Goal: Task Accomplishment & Management: Use online tool/utility

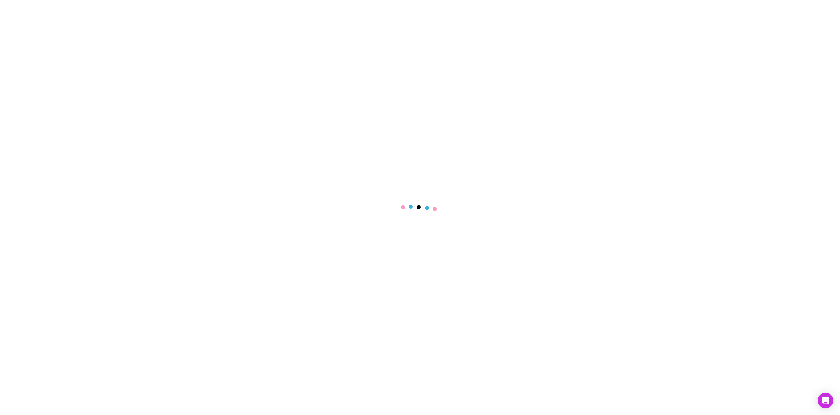
select select "****"
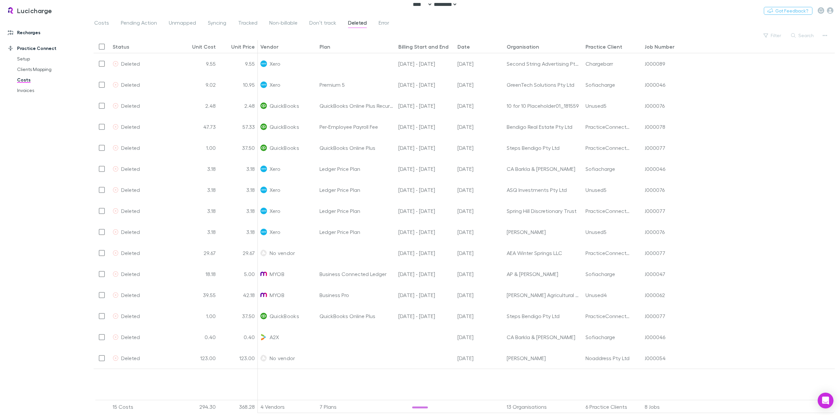
click at [35, 29] on link "Recharges" at bounding box center [46, 32] width 91 height 11
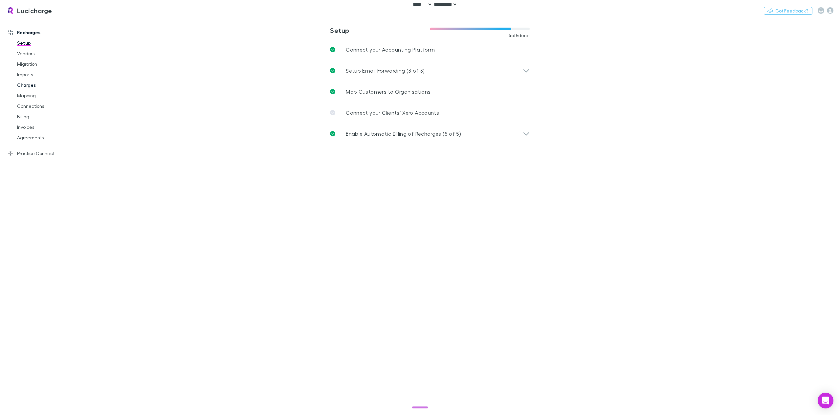
click at [28, 85] on link "Charges" at bounding box center [51, 85] width 81 height 11
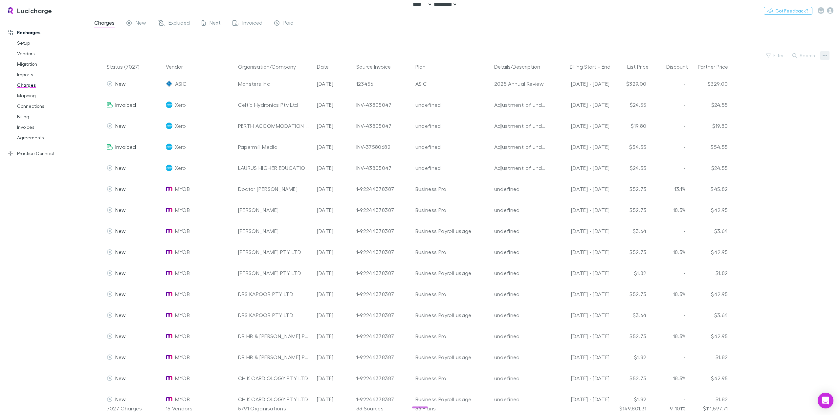
click at [826, 55] on icon "button" at bounding box center [825, 55] width 5 height 5
drag, startPoint x: 650, startPoint y: 36, endPoint x: 560, endPoint y: 37, distance: 90.0
click at [648, 36] on div at bounding box center [420, 207] width 840 height 415
click at [25, 75] on link "Imports" at bounding box center [51, 74] width 81 height 11
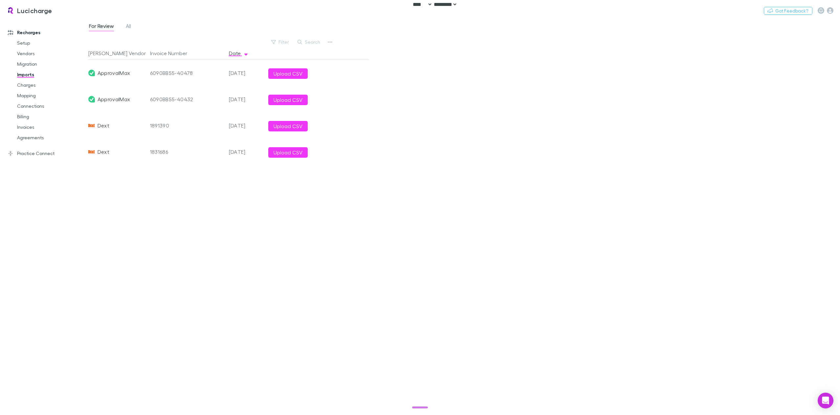
click at [336, 42] on div "For Review All Filter Search [PERSON_NAME] Vendor Invoice Number Date ApprovalM…" at bounding box center [464, 216] width 752 height 396
click at [334, 42] on div "For Review All Filter Search [PERSON_NAME] Vendor Invoice Number Date ApprovalM…" at bounding box center [464, 216] width 752 height 396
click at [333, 42] on button "button" at bounding box center [330, 41] width 9 height 9
click at [327, 252] on div at bounding box center [420, 207] width 840 height 415
click at [22, 120] on link "Billing" at bounding box center [51, 116] width 81 height 11
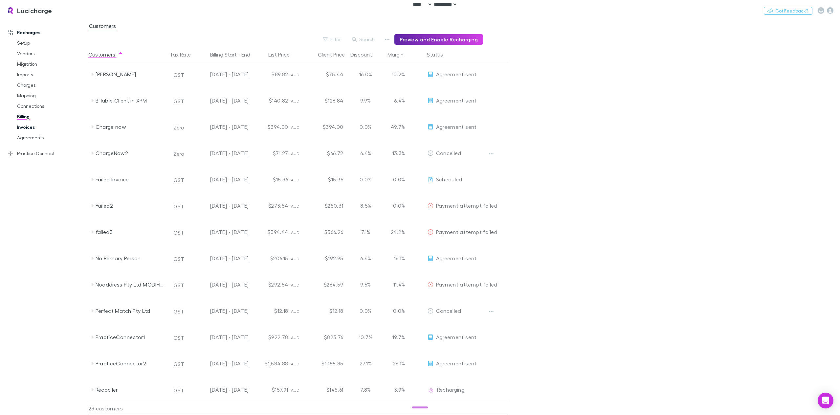
click at [30, 127] on link "Invoices" at bounding box center [51, 127] width 81 height 11
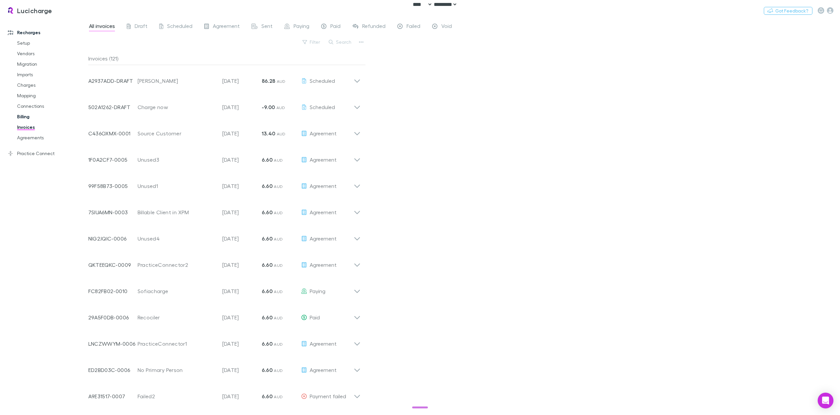
click at [19, 118] on link "Billing" at bounding box center [51, 116] width 81 height 11
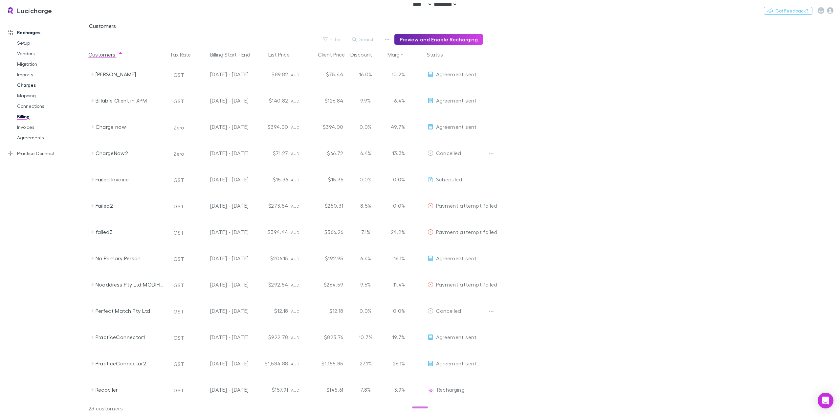
click at [36, 85] on link "Charges" at bounding box center [51, 85] width 81 height 11
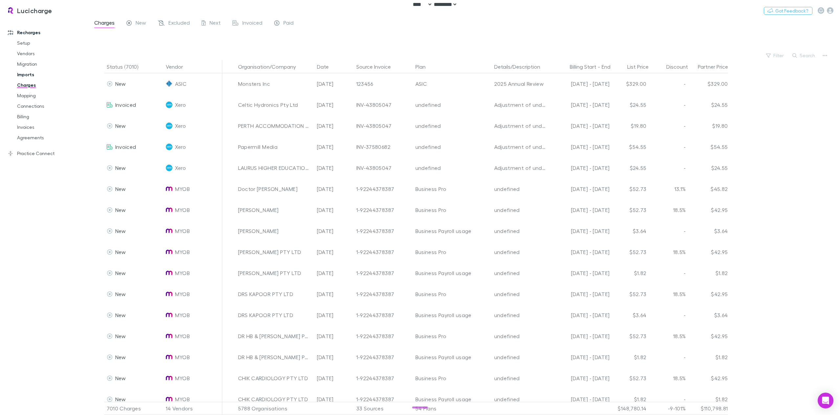
click at [28, 75] on link "Imports" at bounding box center [51, 74] width 81 height 11
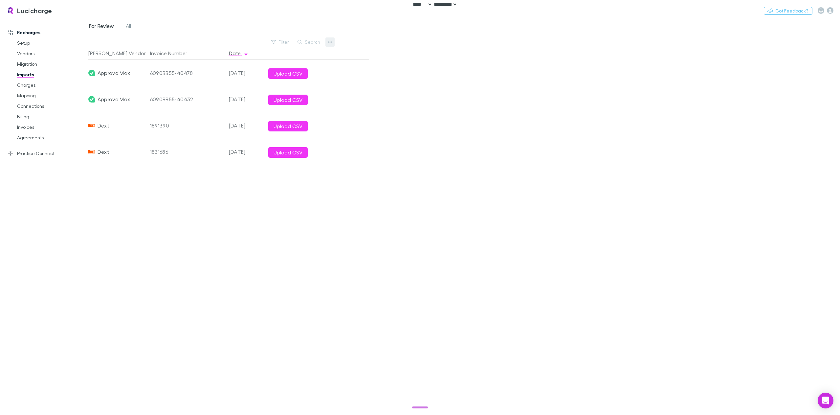
click at [333, 42] on button "button" at bounding box center [330, 41] width 9 height 9
click at [632, 46] on div at bounding box center [420, 207] width 840 height 415
click at [331, 41] on icon "button" at bounding box center [330, 41] width 5 height 5
click at [26, 85] on div at bounding box center [420, 207] width 840 height 415
click at [30, 86] on link "Charges" at bounding box center [51, 85] width 81 height 11
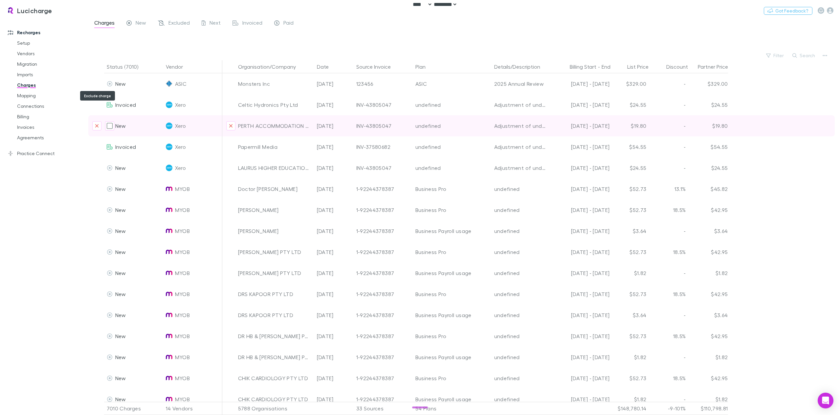
click at [30, 94] on link "Mapping" at bounding box center [51, 95] width 81 height 11
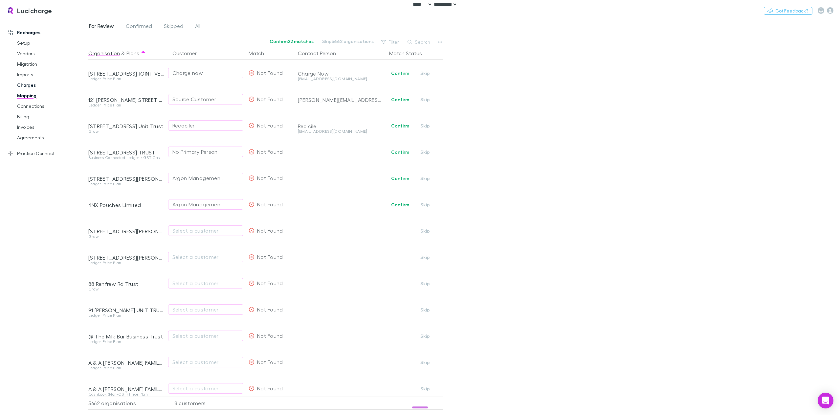
click at [27, 86] on link "Charges" at bounding box center [51, 85] width 81 height 11
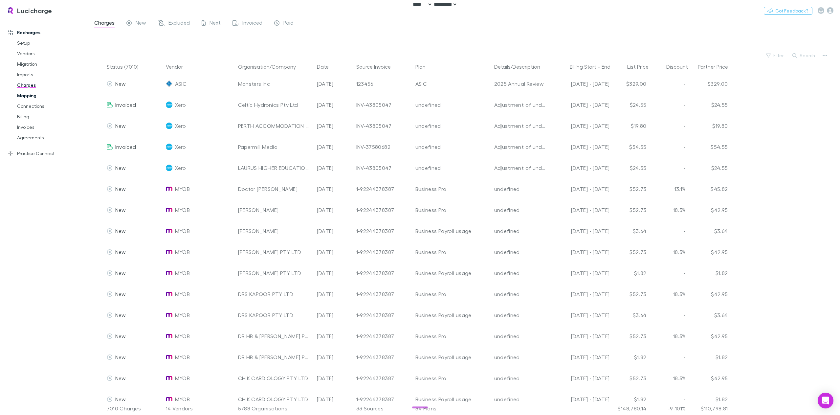
click at [34, 95] on link "Mapping" at bounding box center [51, 95] width 81 height 11
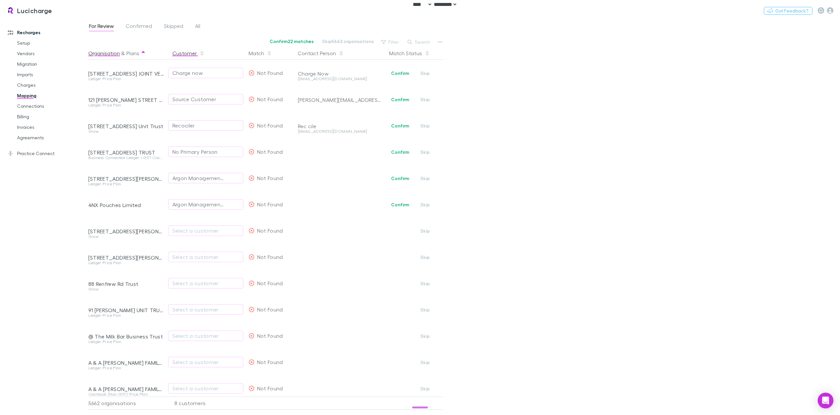
click at [184, 55] on button "Customer" at bounding box center [188, 53] width 32 height 13
click at [38, 120] on link "Billing" at bounding box center [51, 116] width 81 height 11
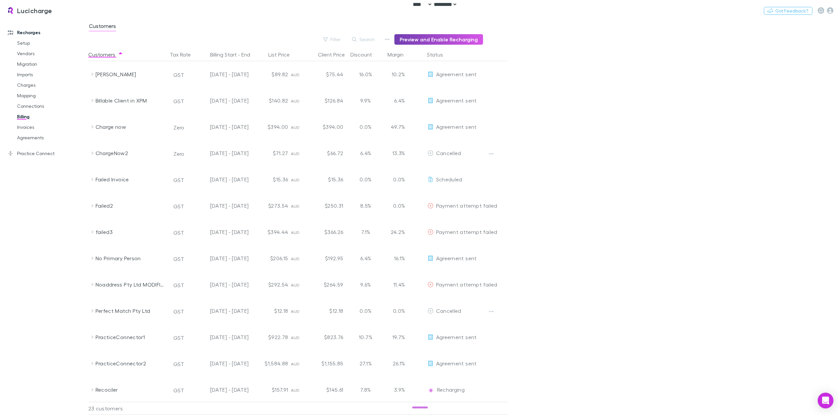
click at [442, 41] on button "Preview and Enable Recharging" at bounding box center [439, 39] width 89 height 11
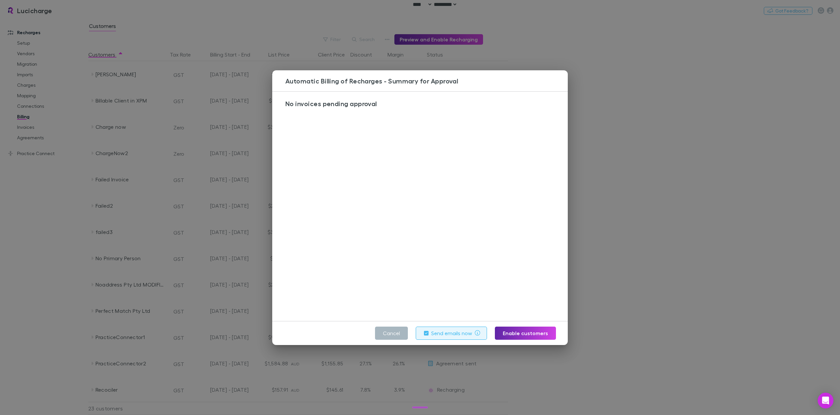
click at [386, 334] on button "Cancel" at bounding box center [391, 333] width 33 height 13
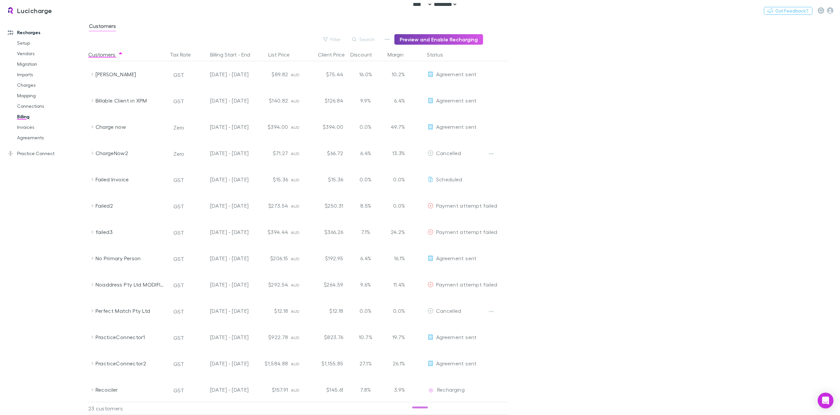
click at [450, 40] on button "Preview and Enable Recharging" at bounding box center [439, 39] width 89 height 11
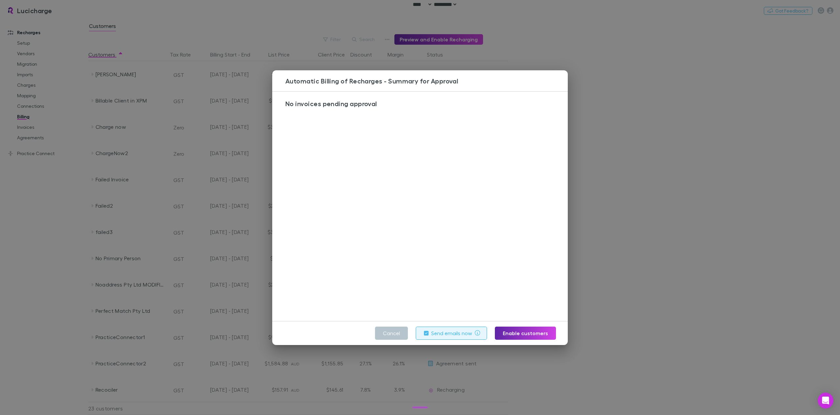
click at [72, 59] on div "Automatic Billing of Recharges - Summary for Approval No invoices pending appro…" at bounding box center [420, 207] width 840 height 415
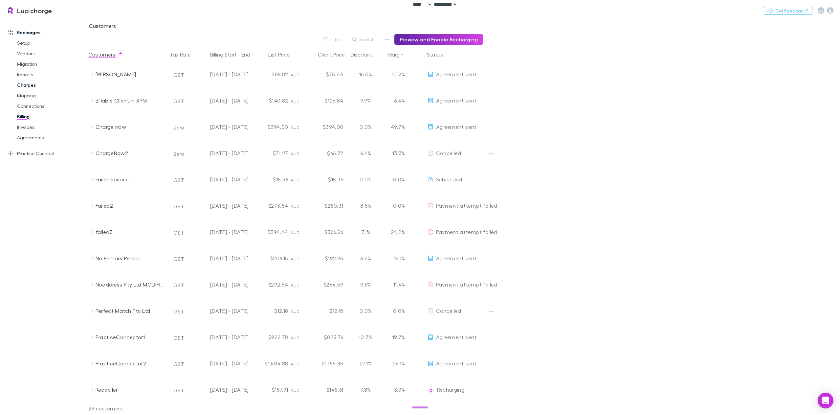
click at [27, 86] on link "Charges" at bounding box center [51, 85] width 81 height 11
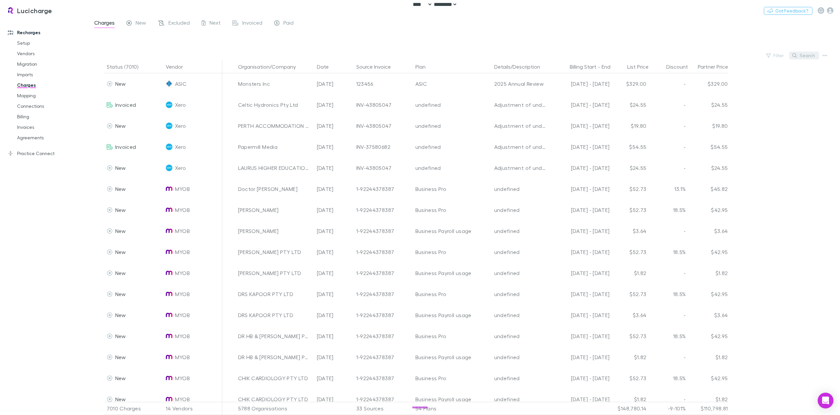
click at [802, 55] on button "Search" at bounding box center [804, 56] width 30 height 8
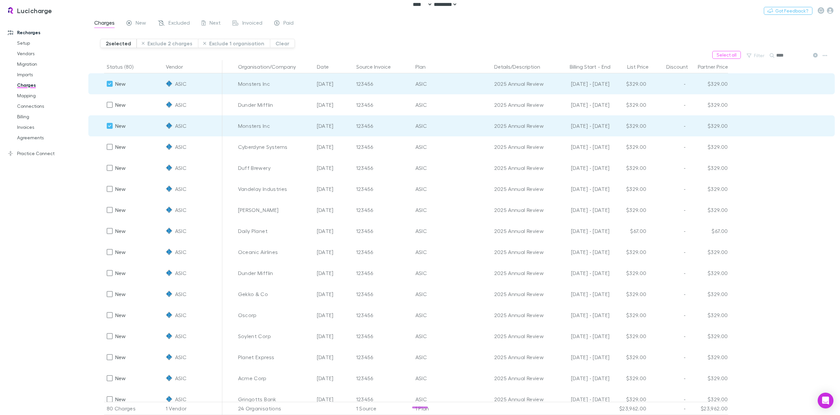
click at [785, 55] on input "****" at bounding box center [793, 55] width 33 height 9
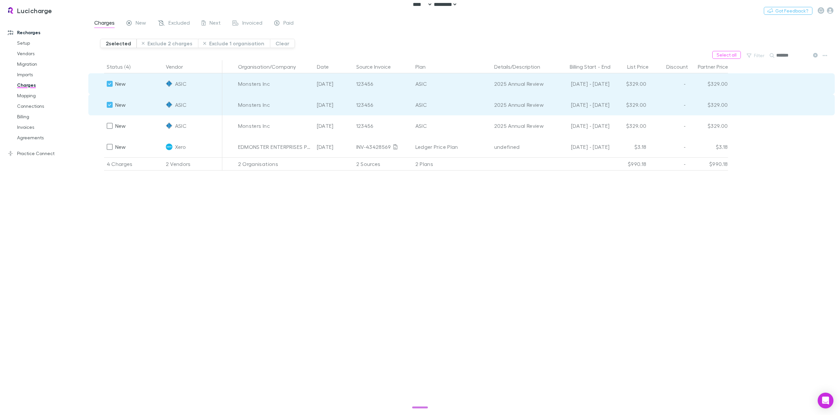
type input "*******"
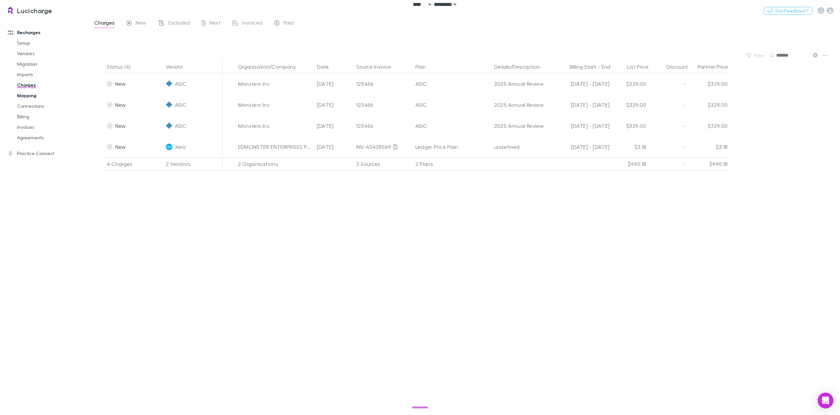
click at [28, 95] on link "Mapping" at bounding box center [51, 95] width 81 height 11
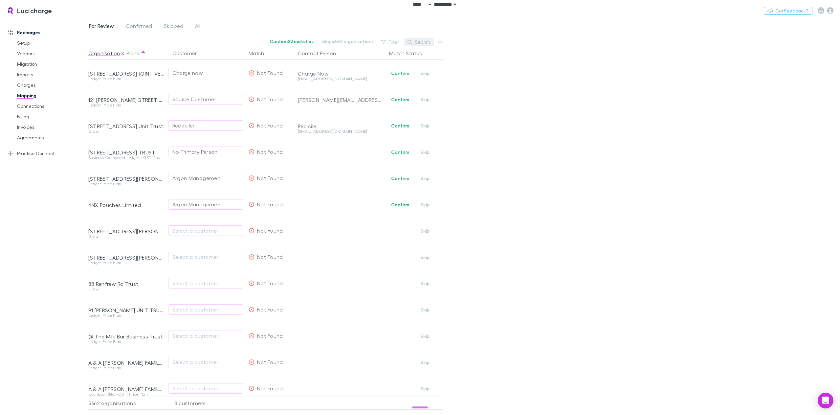
click at [421, 41] on button "Search" at bounding box center [419, 42] width 30 height 8
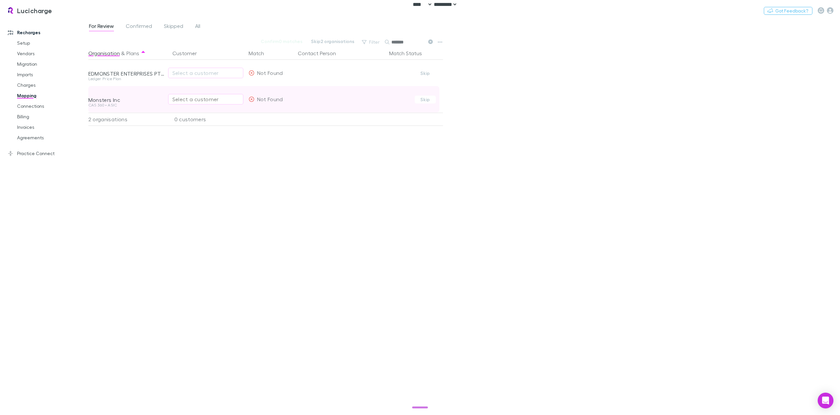
type input "*******"
click at [201, 100] on div "Select a customer" at bounding box center [205, 99] width 67 height 8
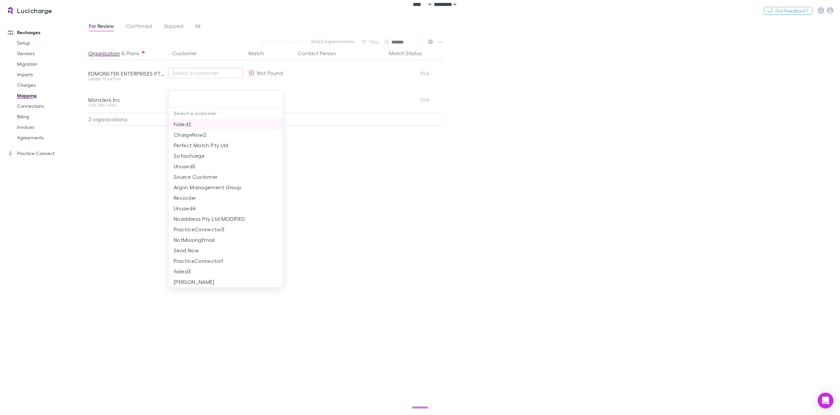
click at [199, 126] on li "Failed2" at bounding box center [226, 124] width 114 height 11
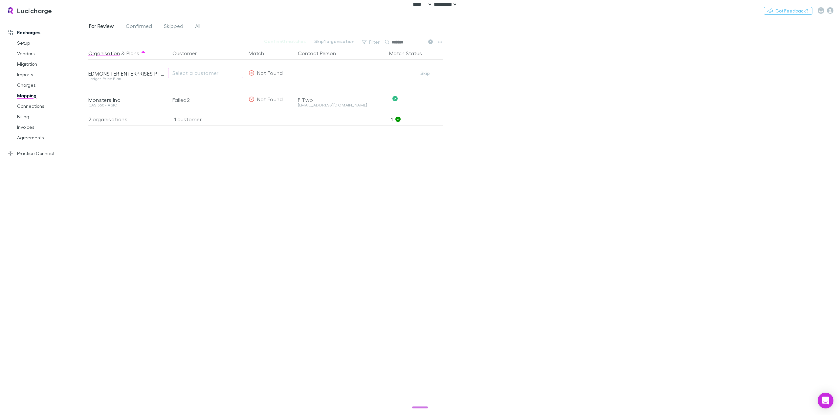
click at [150, 184] on div "Organisation & Plans Customer Match Contact Person Match Status EDMONSTER ENTER…" at bounding box center [266, 228] width 356 height 363
click at [25, 85] on link "Charges" at bounding box center [51, 85] width 81 height 11
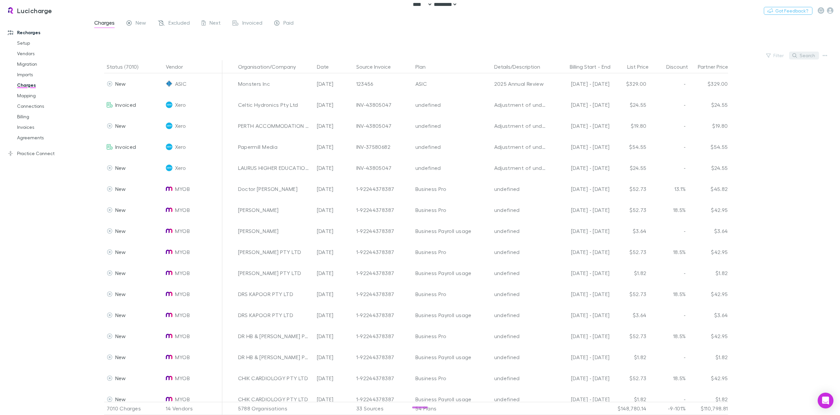
click at [807, 56] on button "Search" at bounding box center [804, 56] width 30 height 8
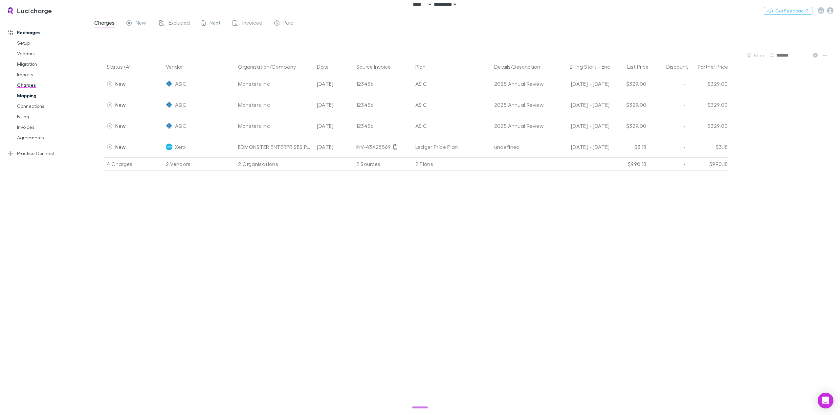
type input "*******"
click at [22, 96] on link "Mapping" at bounding box center [51, 95] width 81 height 11
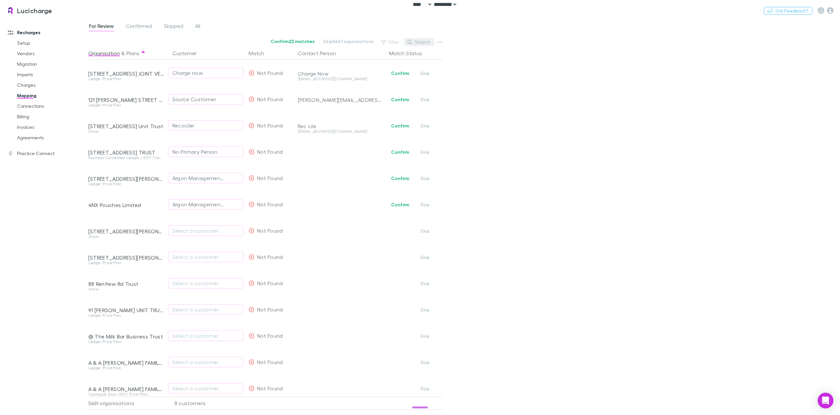
click at [419, 43] on button "Search" at bounding box center [419, 42] width 30 height 8
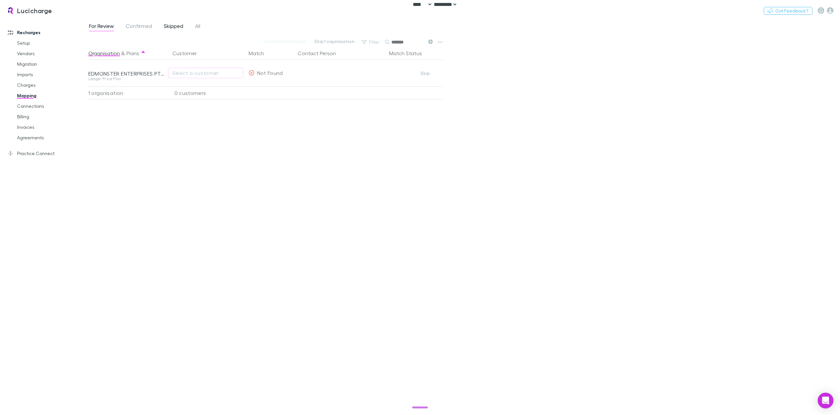
type input "*******"
click at [171, 27] on span "Skipped" at bounding box center [173, 27] width 19 height 9
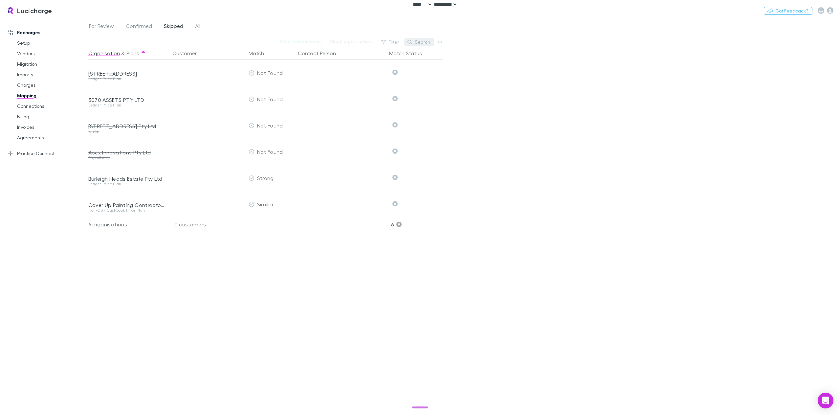
click at [423, 39] on button "Search" at bounding box center [419, 42] width 30 height 8
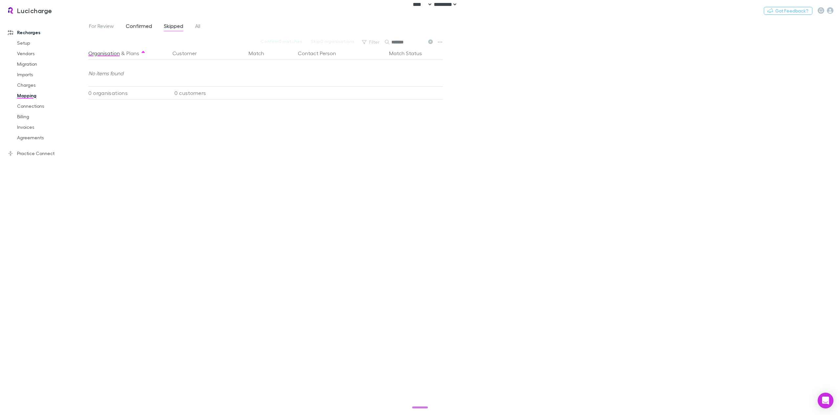
type input "*******"
click at [143, 32] on link "Confirmed" at bounding box center [139, 27] width 28 height 11
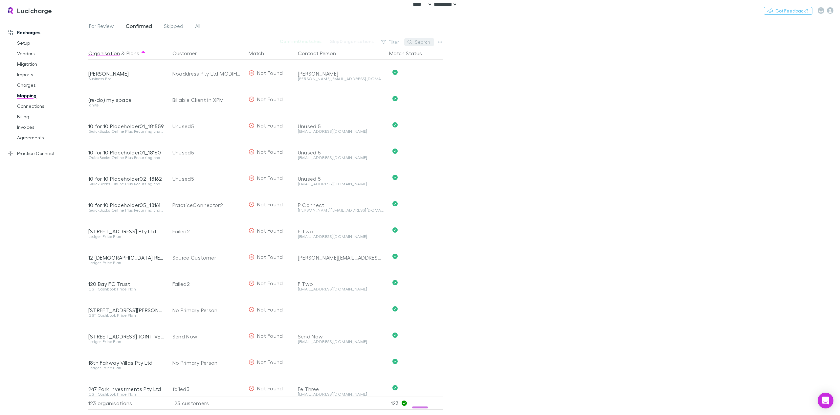
click at [413, 41] on button "Search" at bounding box center [419, 42] width 30 height 8
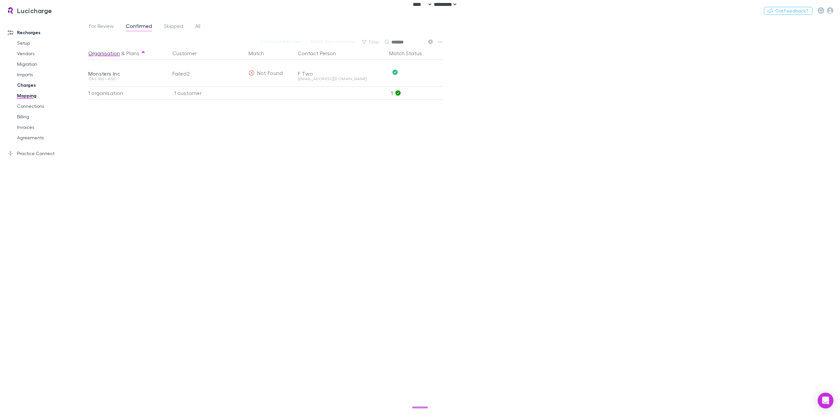
type input "*******"
click at [28, 88] on link "Charges" at bounding box center [51, 85] width 81 height 11
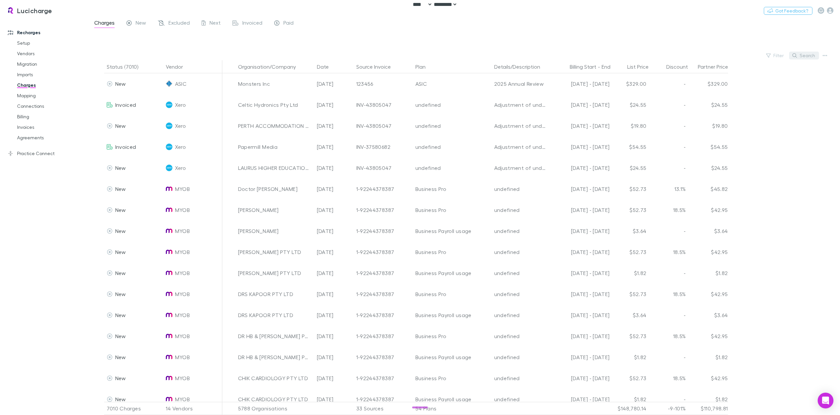
click at [804, 54] on button "Search" at bounding box center [804, 56] width 30 height 8
click at [786, 54] on input "text" at bounding box center [793, 55] width 33 height 9
click at [755, 58] on div "Filter Search" at bounding box center [464, 55] width 752 height 9
click at [770, 56] on icon "button" at bounding box center [768, 55] width 5 height 5
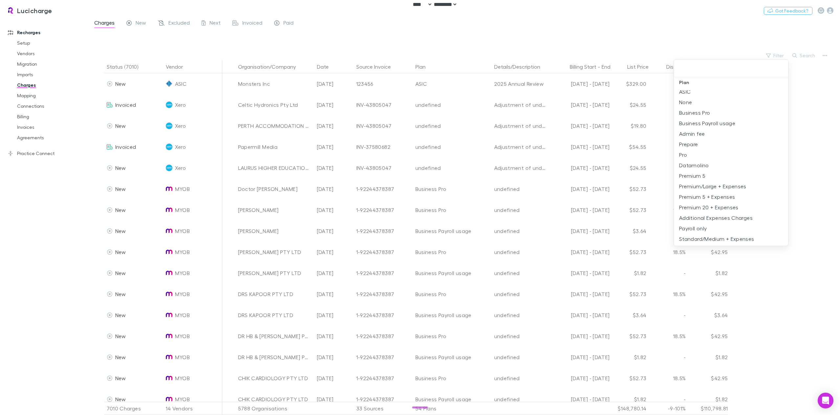
click at [816, 94] on div at bounding box center [420, 207] width 840 height 415
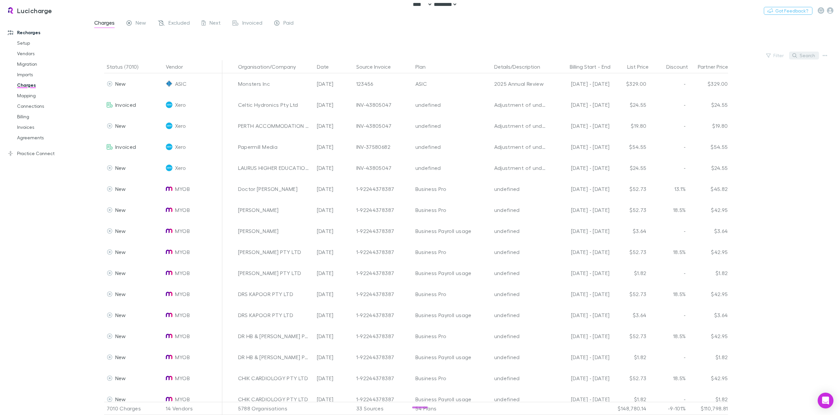
click at [807, 55] on button "Search" at bounding box center [804, 56] width 30 height 8
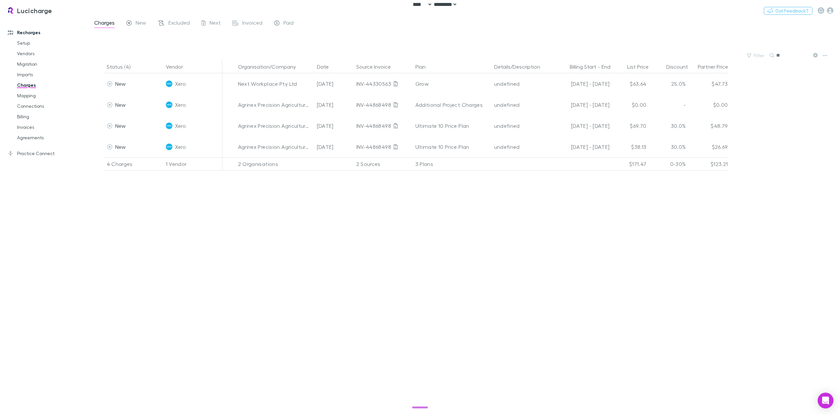
type input "*"
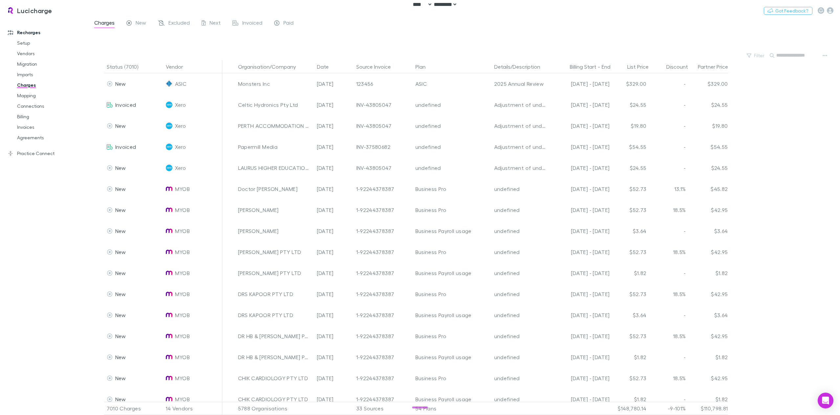
click at [795, 56] on input "text" at bounding box center [793, 55] width 33 height 9
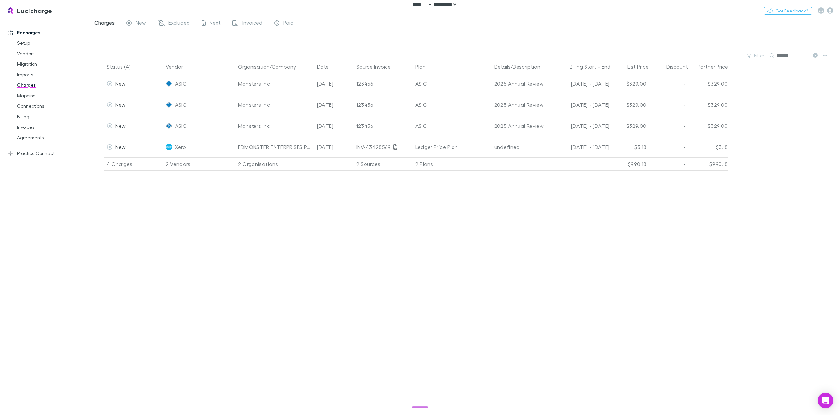
click at [795, 56] on input "*******" at bounding box center [793, 55] width 33 height 9
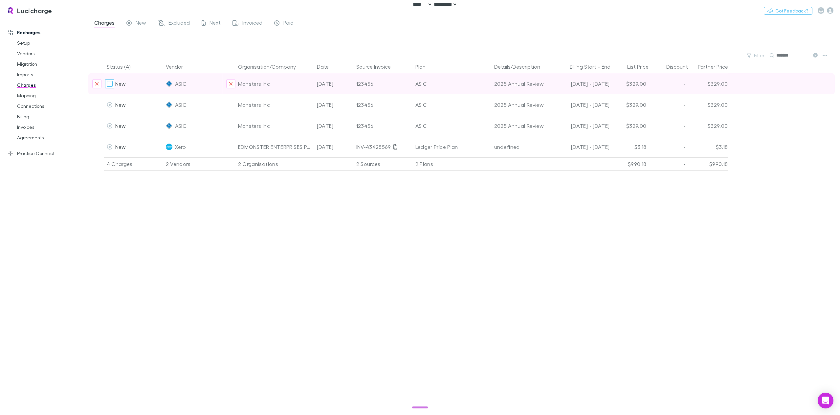
type input "*******"
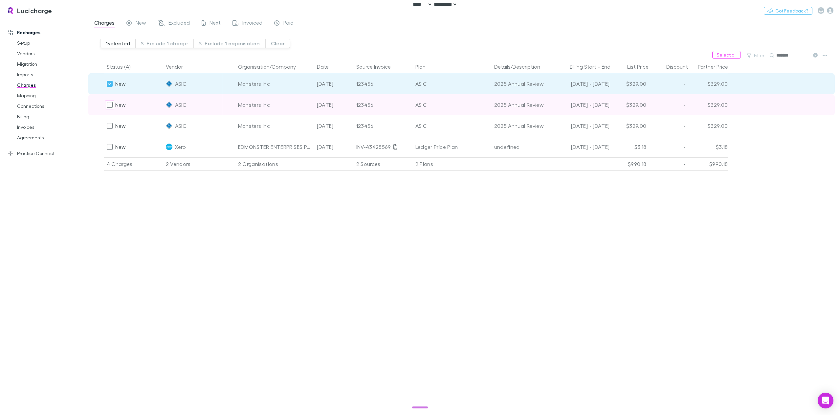
click at [111, 111] on div "New" at bounding box center [116, 104] width 19 height 21
